Goal: Navigation & Orientation: Find specific page/section

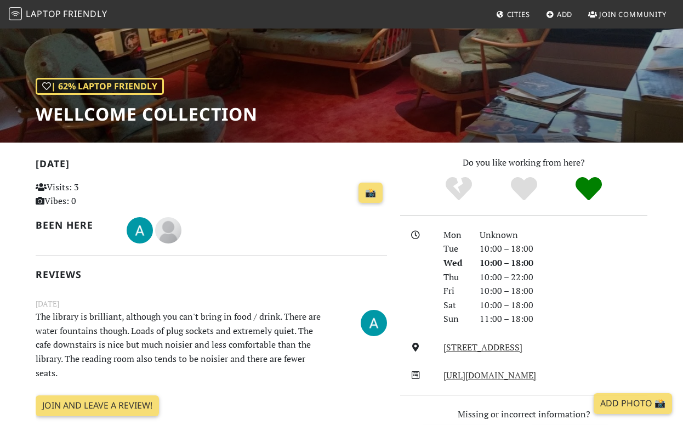
scroll to position [98, 0]
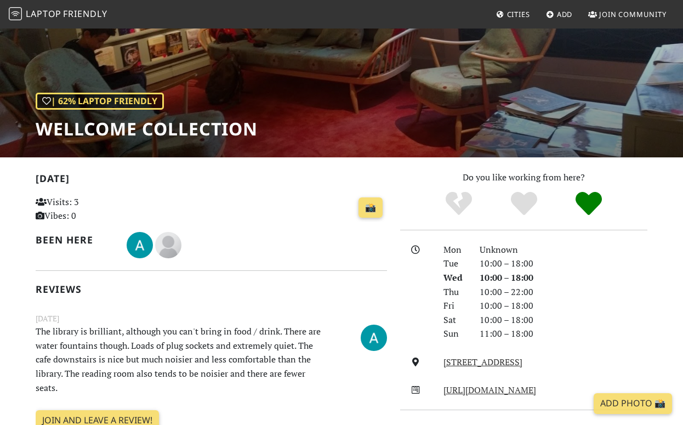
click at [66, 12] on span "Friendly" at bounding box center [85, 14] width 44 height 12
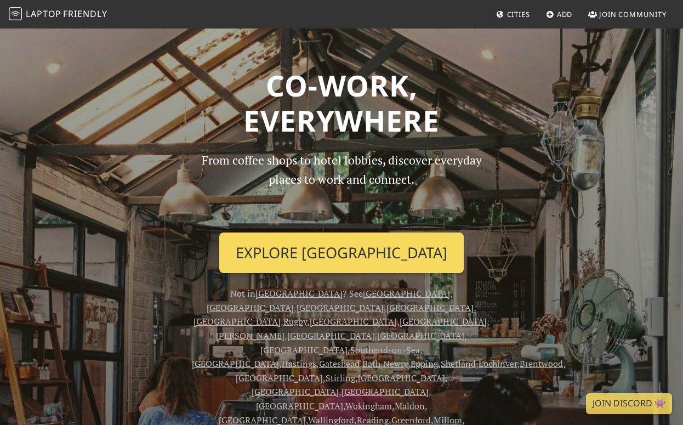
click at [297, 254] on link "Explore London" at bounding box center [341, 253] width 245 height 41
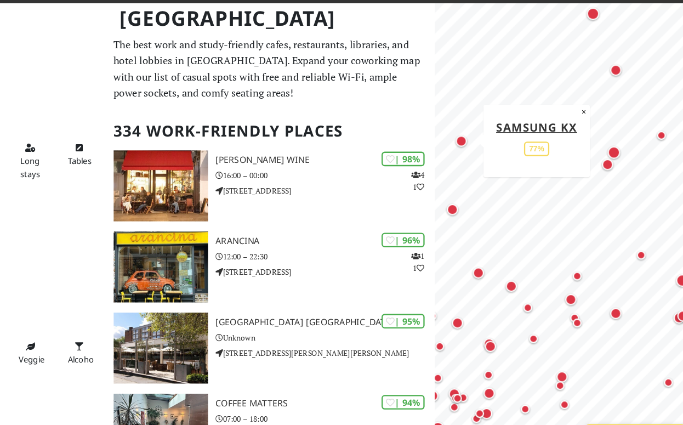
click at [480, 148] on div "Map marker" at bounding box center [479, 149] width 10 height 10
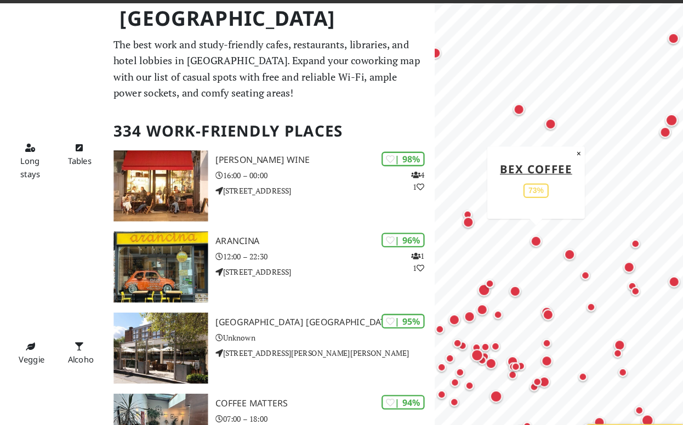
click at [541, 233] on div "Map marker" at bounding box center [544, 235] width 10 height 10
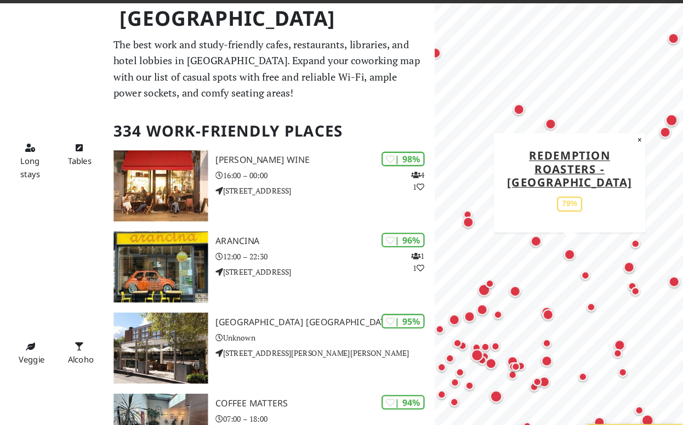
click at [571, 246] on div "Map marker" at bounding box center [573, 247] width 10 height 10
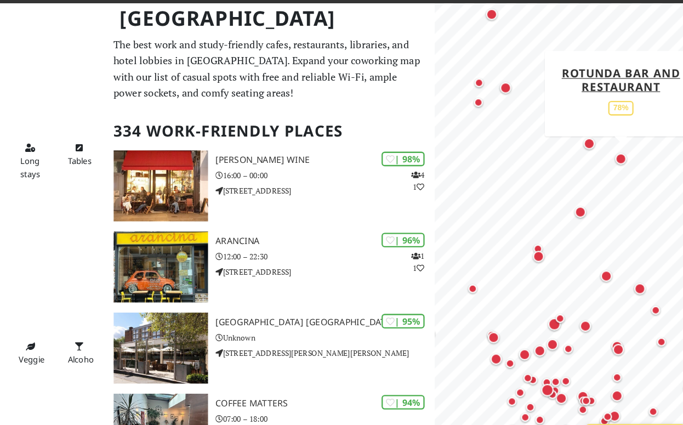
click at [617, 161] on div "Map marker" at bounding box center [617, 164] width 10 height 10
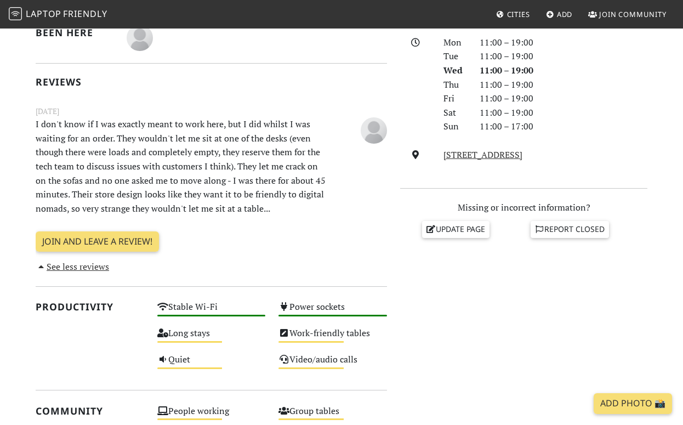
scroll to position [316, 0]
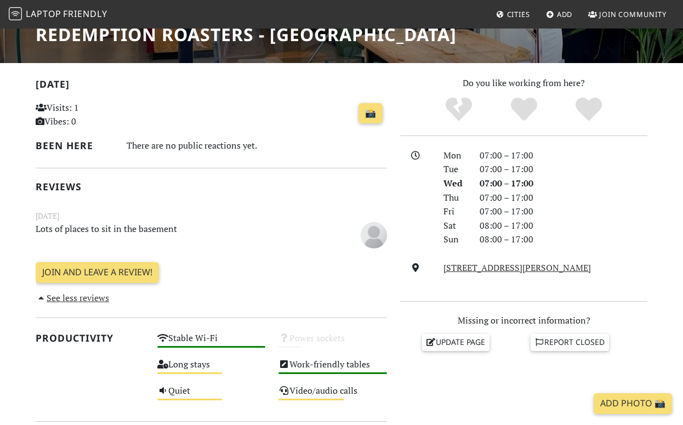
scroll to position [193, 0]
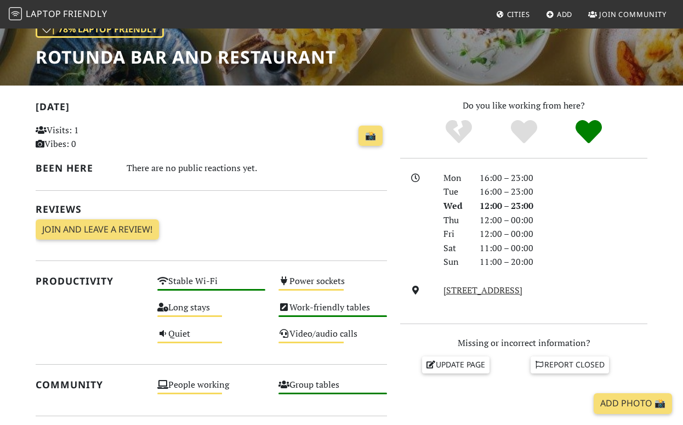
scroll to position [171, 0]
